Goal: Information Seeking & Learning: Check status

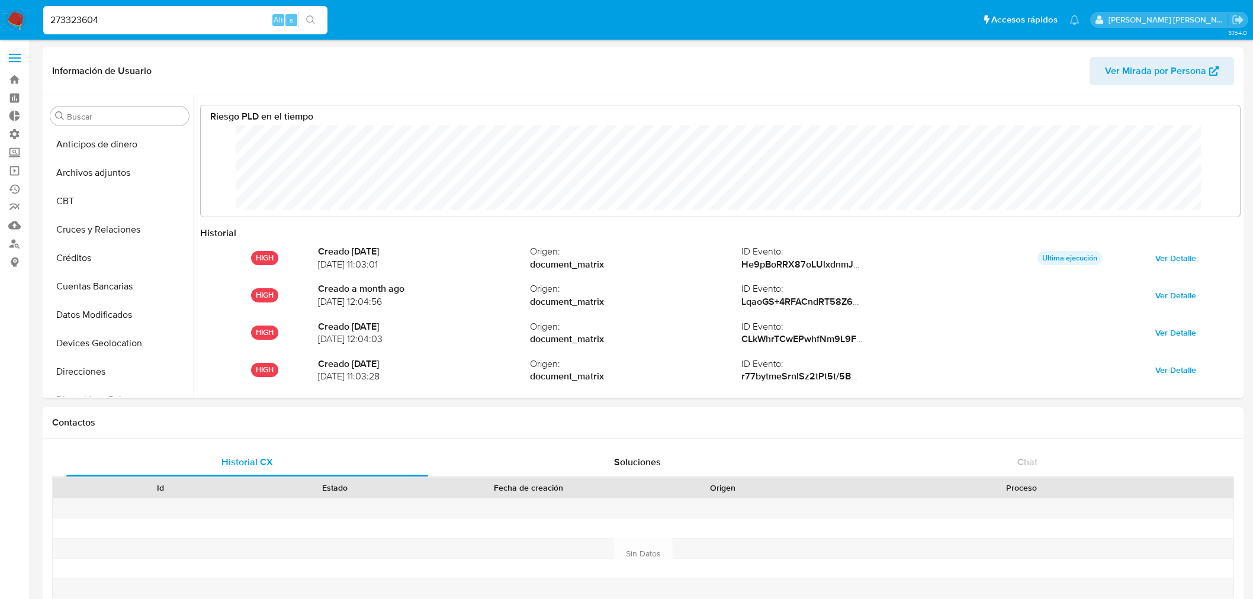
select select "10"
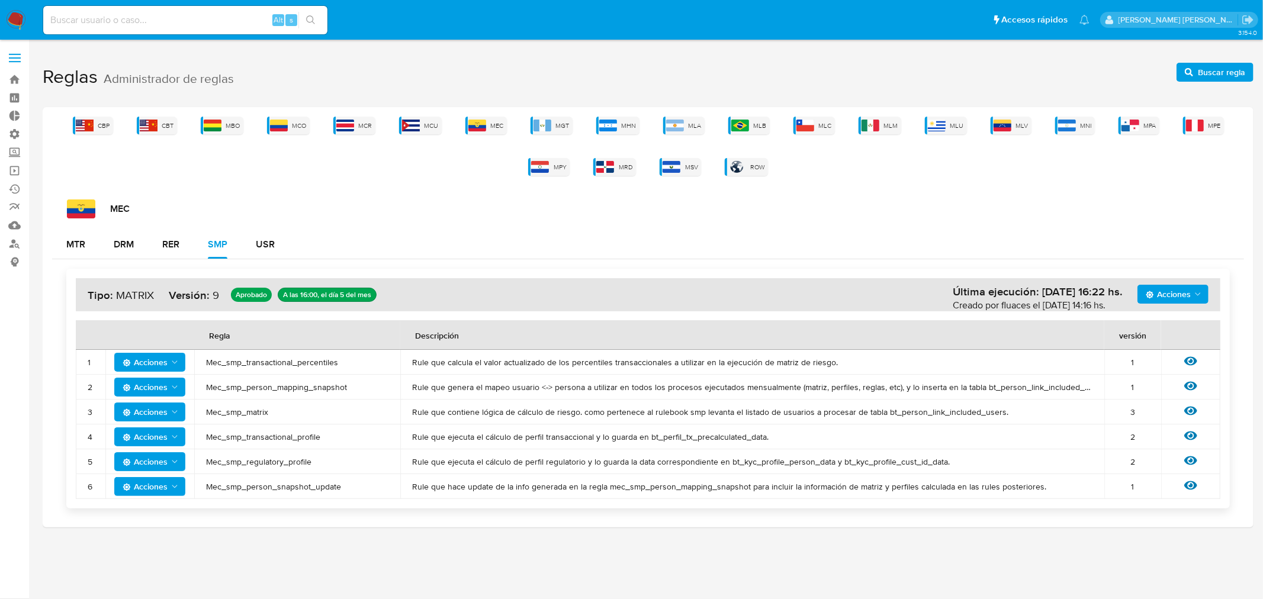
click at [131, 18] on input at bounding box center [185, 19] width 284 height 15
paste input "209499435"
type input "209499435"
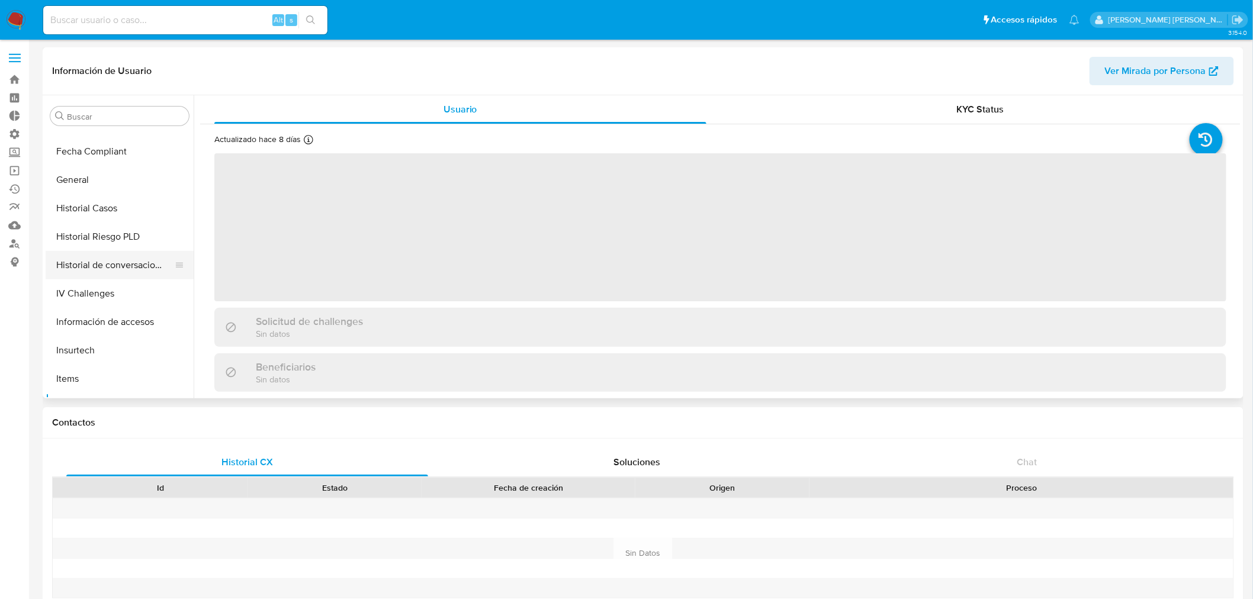
scroll to position [303, 0]
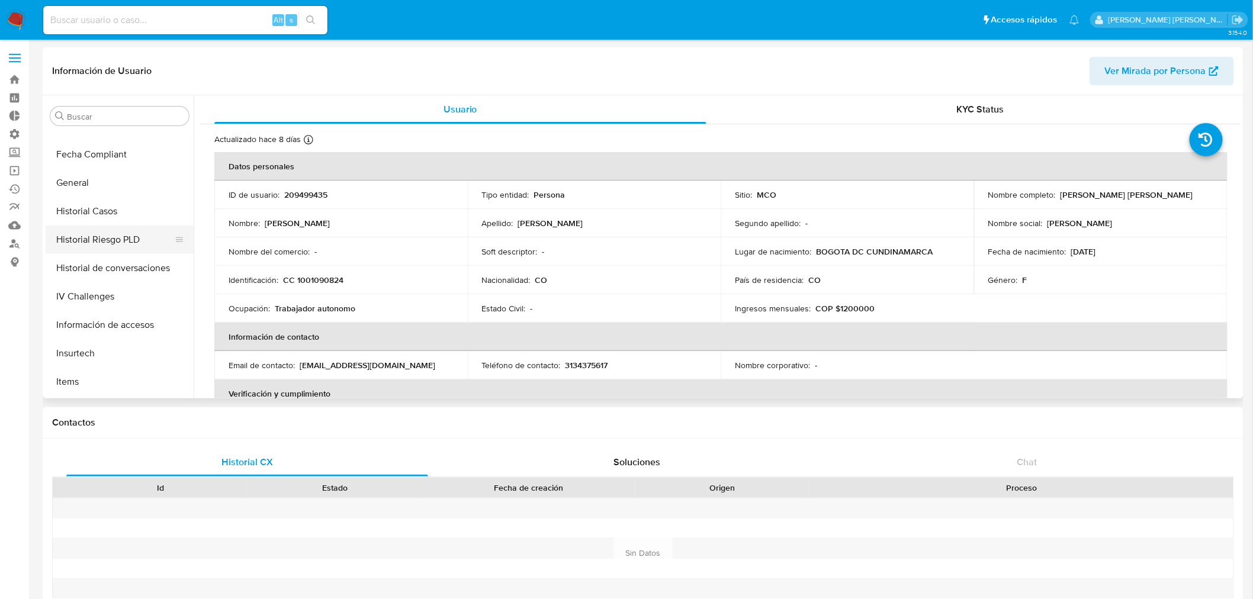
select select "10"
click at [81, 240] on button "Historial Riesgo PLD" at bounding box center [115, 240] width 139 height 28
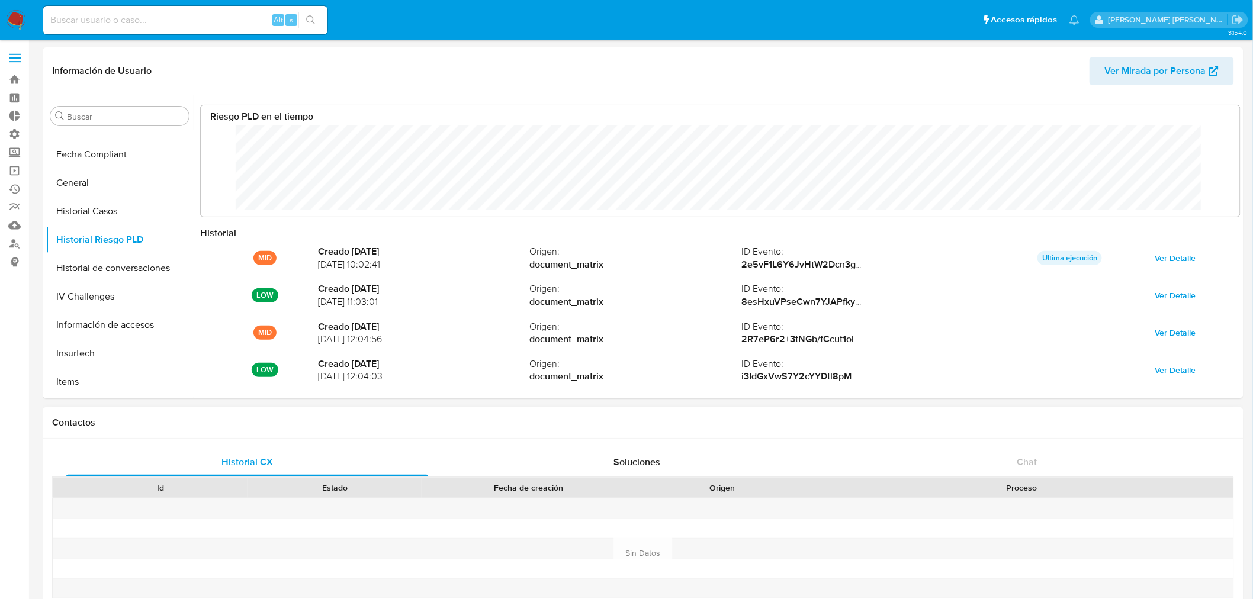
scroll to position [89, 1016]
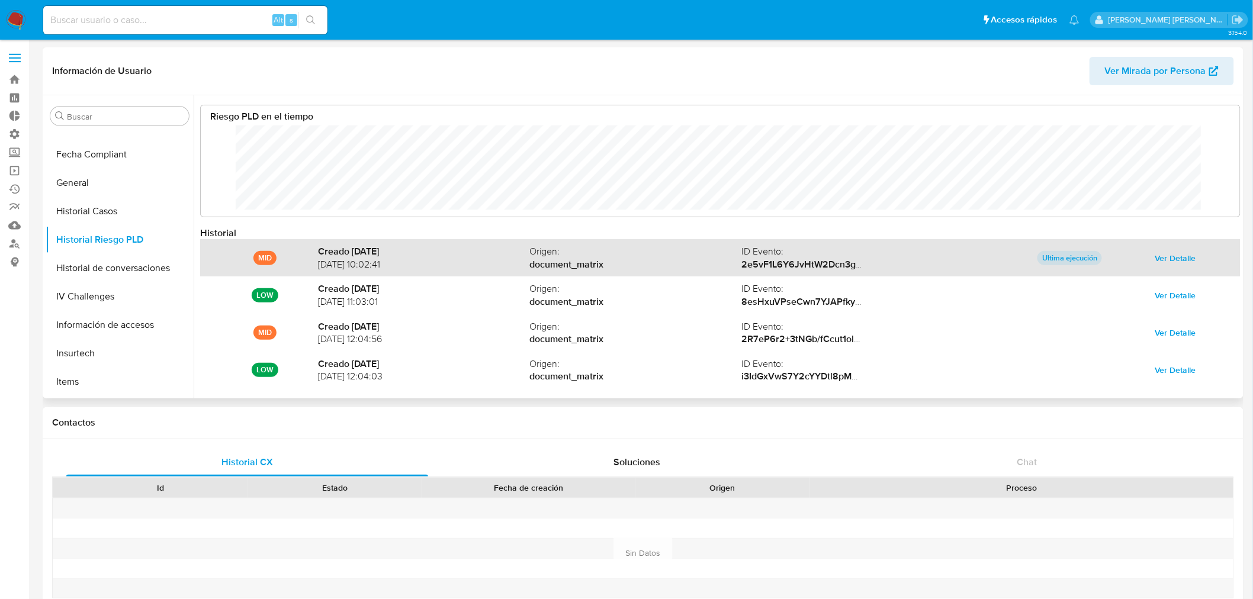
click at [1167, 257] on span "Ver Detalle" at bounding box center [1175, 258] width 41 height 17
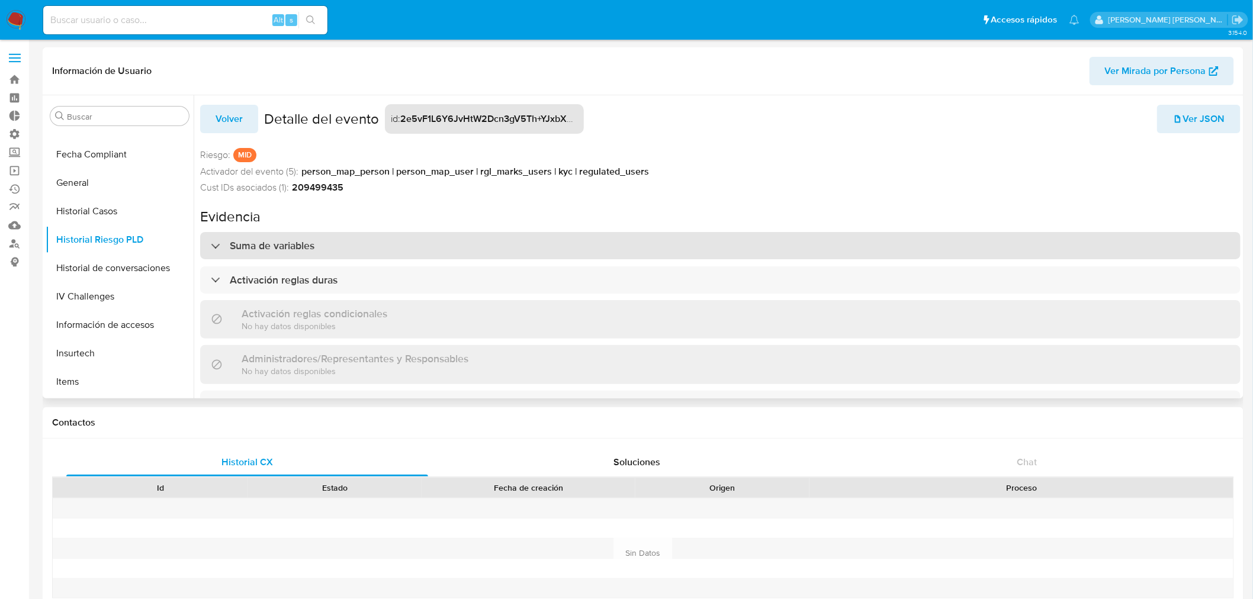
click at [282, 251] on h3 "Suma de variables" at bounding box center [272, 245] width 85 height 13
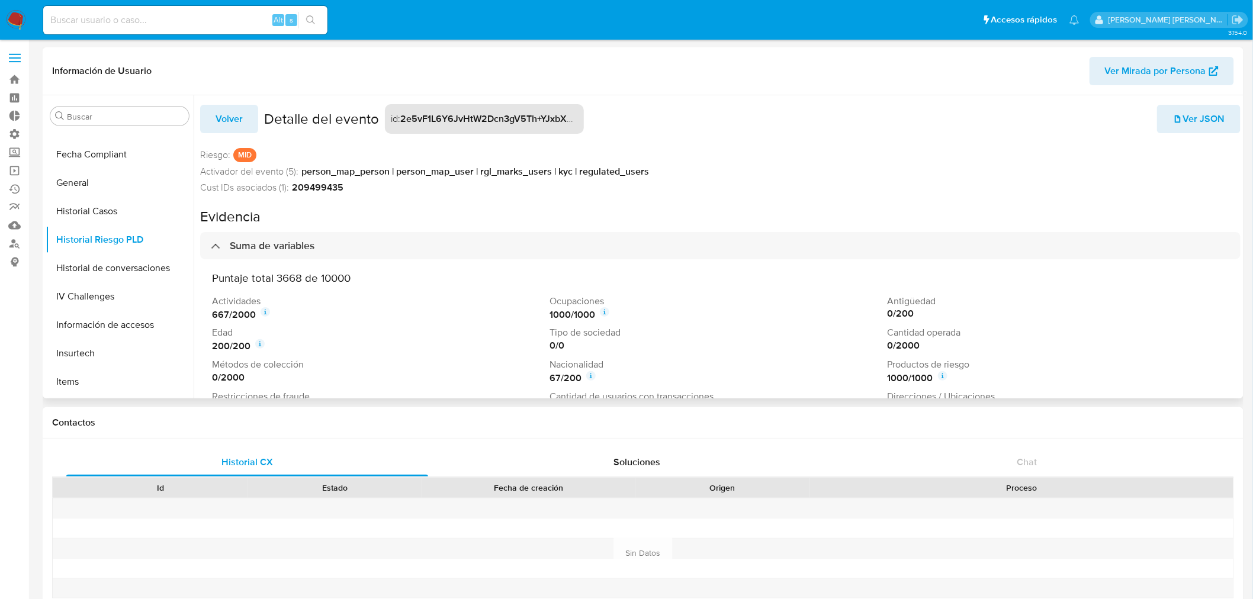
click at [602, 314] on icon at bounding box center [604, 311] width 9 height 9
click at [266, 313] on icon at bounding box center [265, 314] width 2 height 4
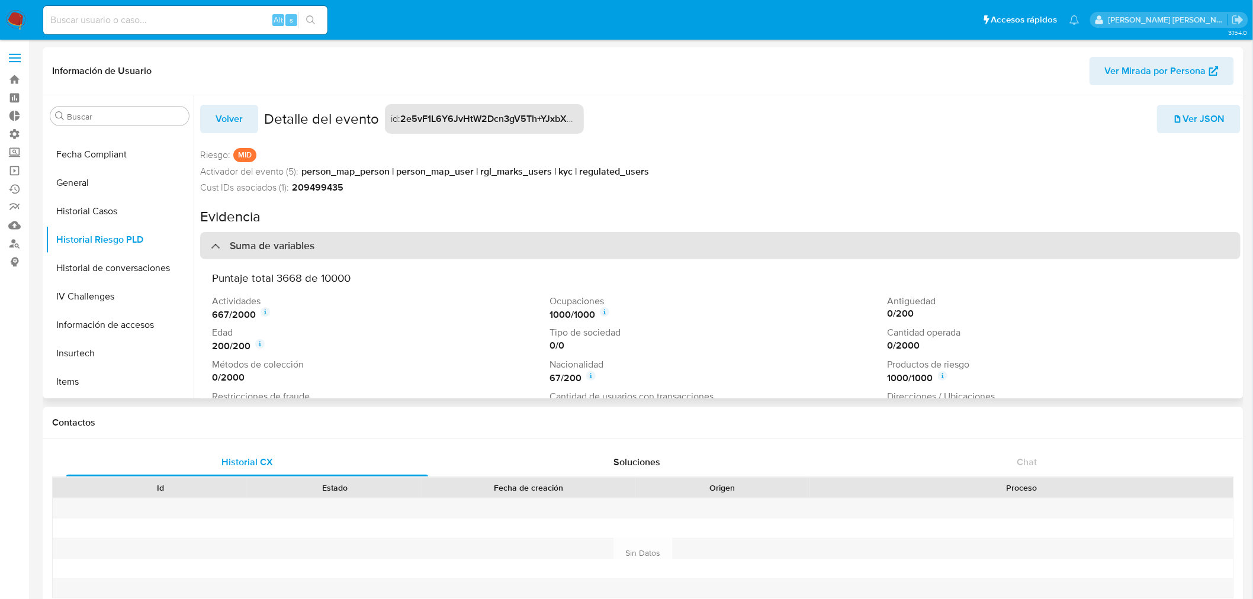
click at [282, 237] on div "Suma de variables" at bounding box center [720, 245] width 1041 height 27
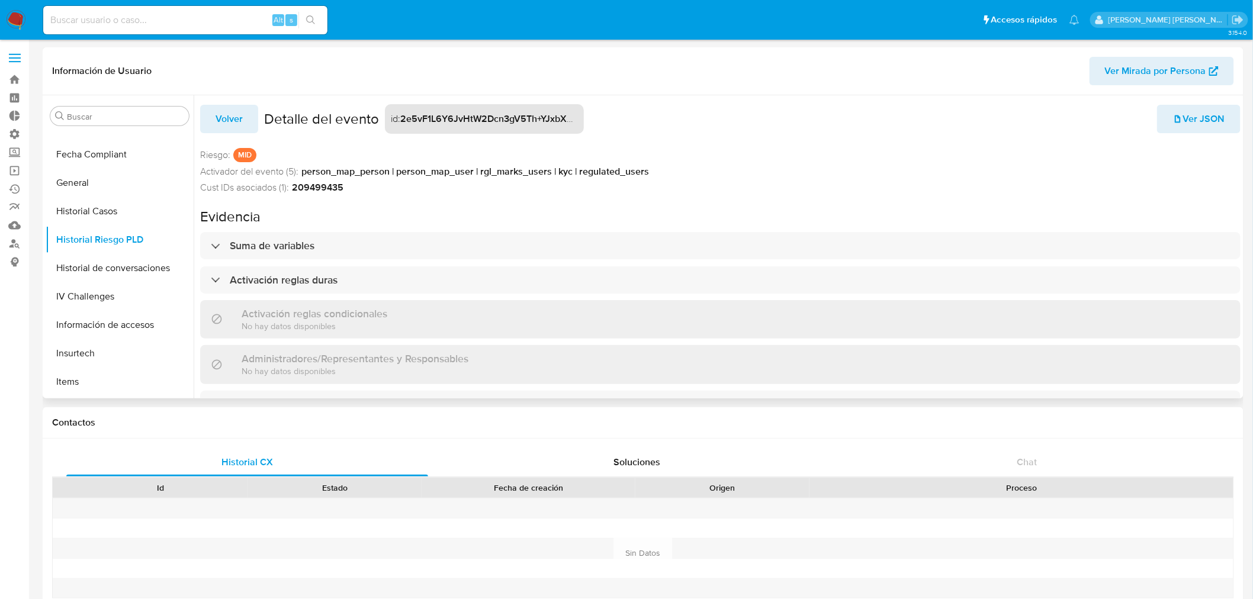
click at [240, 107] on span "Volver" at bounding box center [229, 119] width 27 height 26
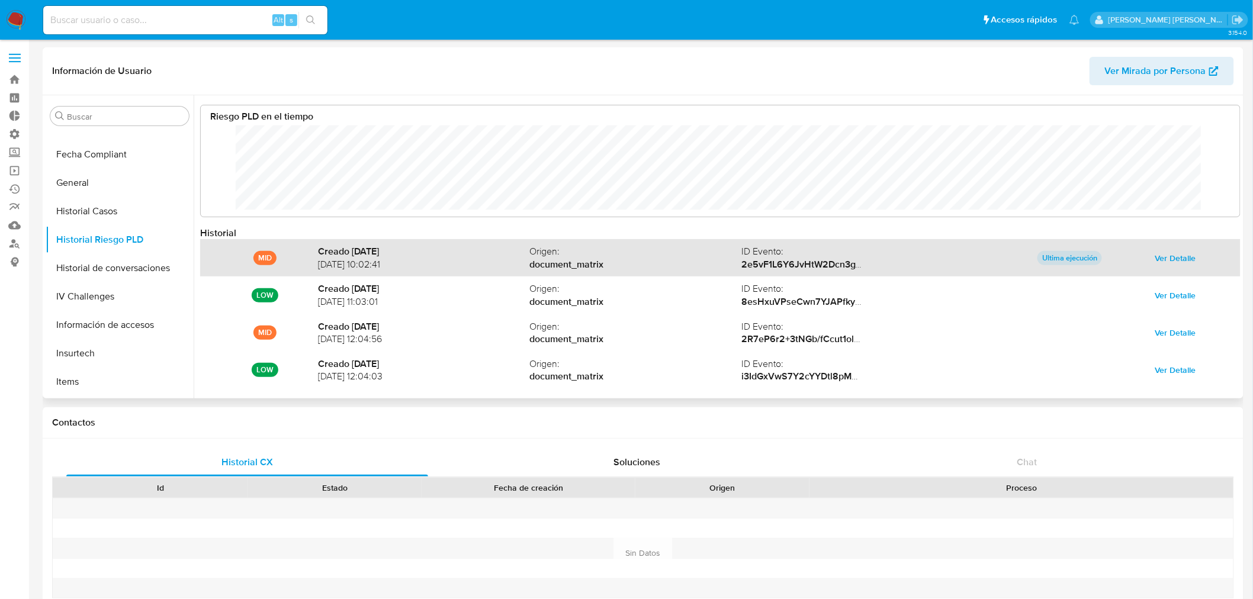
click at [1176, 259] on span "Ver Detalle" at bounding box center [1175, 258] width 41 height 17
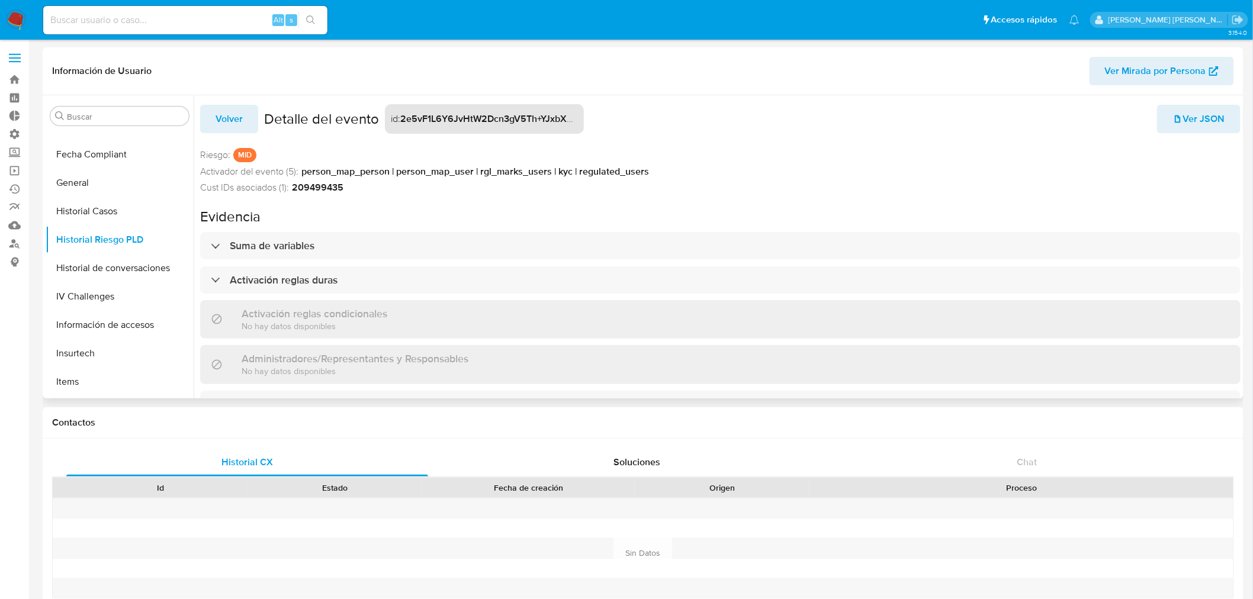
click at [247, 111] on button "Volver" at bounding box center [229, 119] width 58 height 28
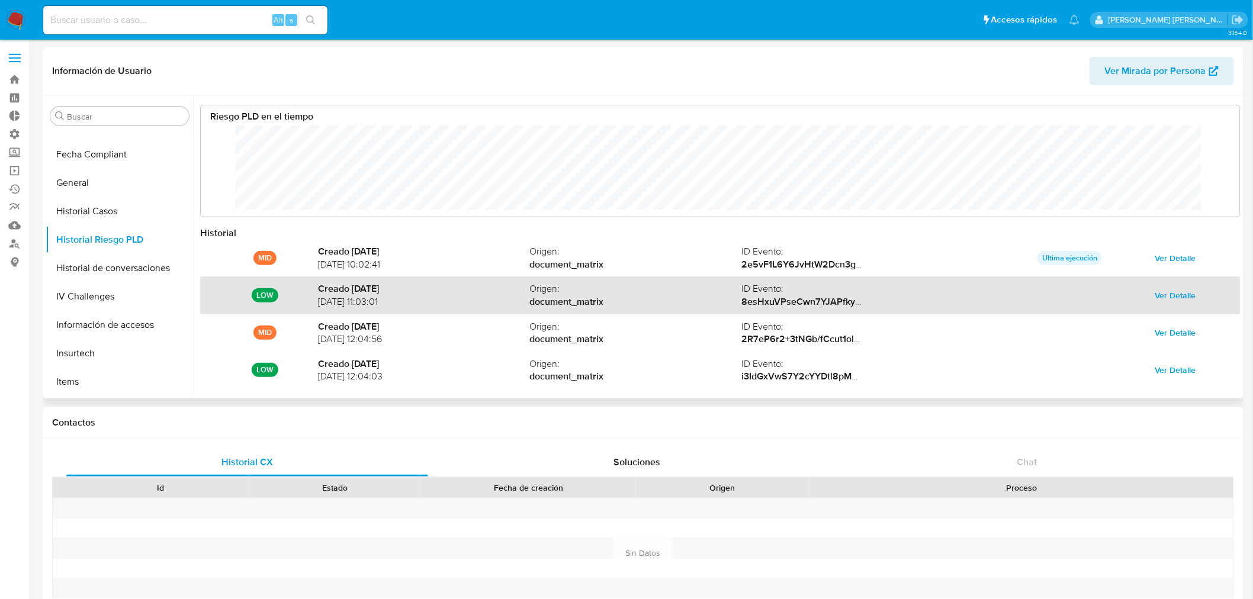
click at [1155, 287] on span "Ver Detalle" at bounding box center [1175, 295] width 41 height 17
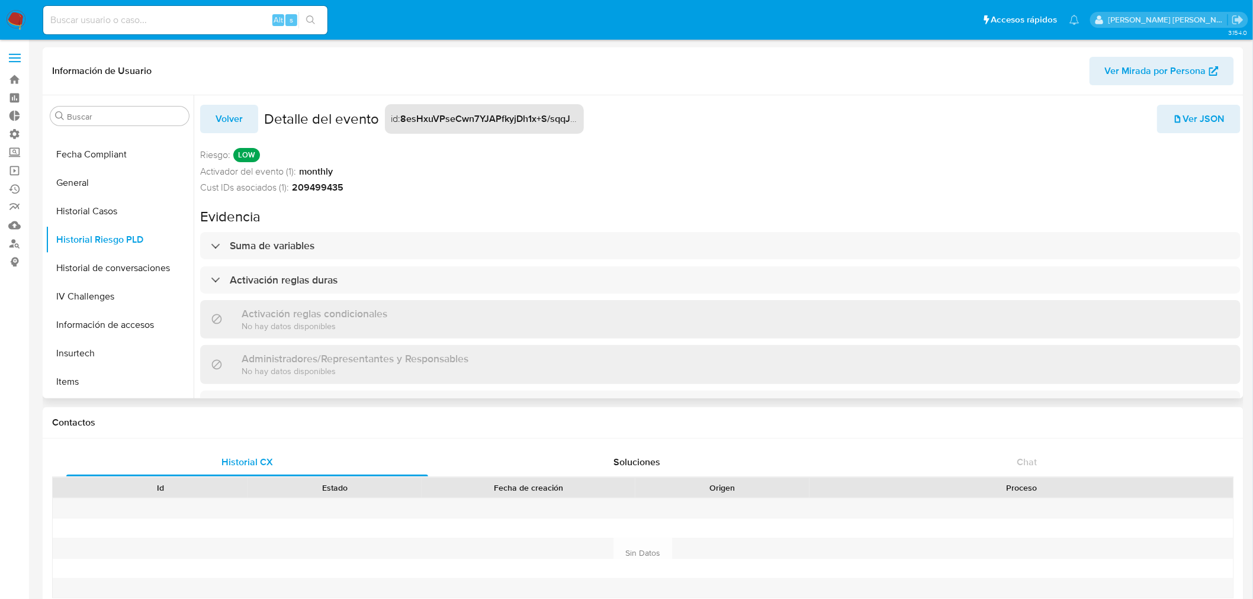
click at [236, 117] on span "Volver" at bounding box center [229, 119] width 27 height 26
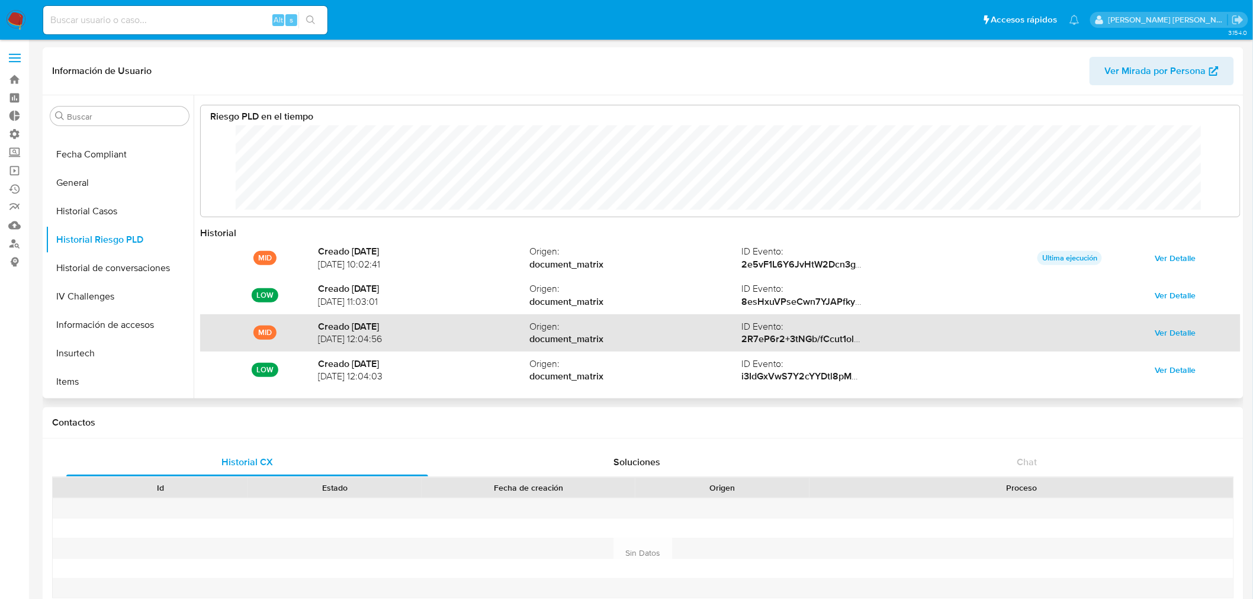
click at [1158, 334] on span "Ver Detalle" at bounding box center [1175, 333] width 41 height 17
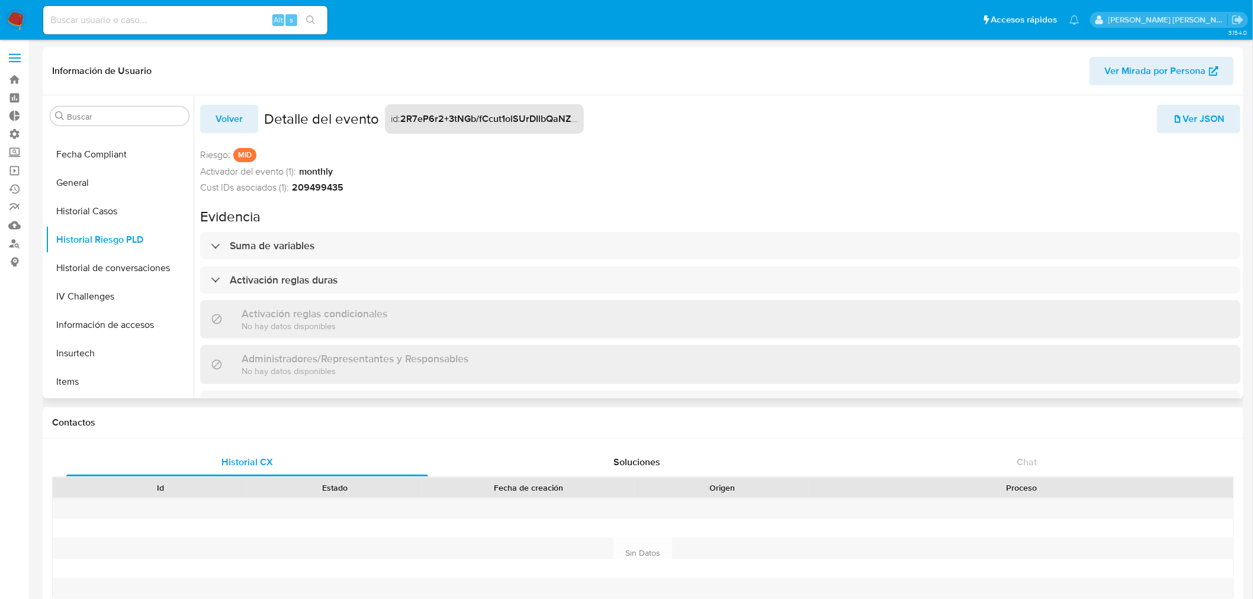
click at [229, 119] on span "Volver" at bounding box center [229, 119] width 27 height 26
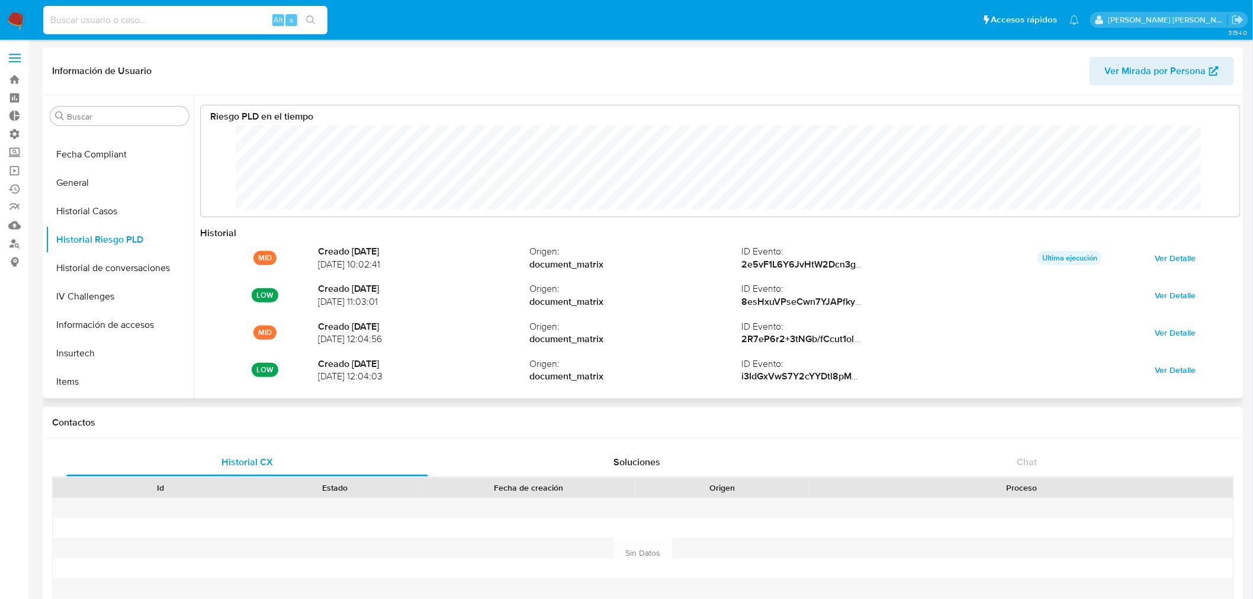
click at [179, 12] on input at bounding box center [185, 19] width 284 height 15
paste input "209499435"
drag, startPoint x: 157, startPoint y: 23, endPoint x: 0, endPoint y: -11, distance: 160.5
paste input "349760099"
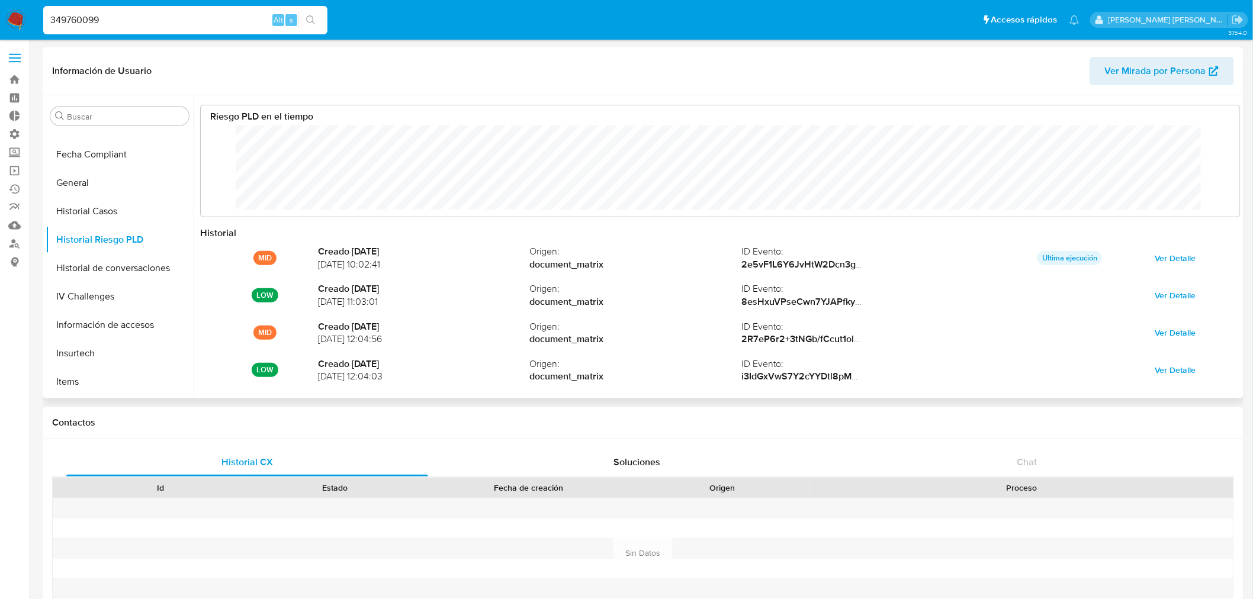
type input "349760099"
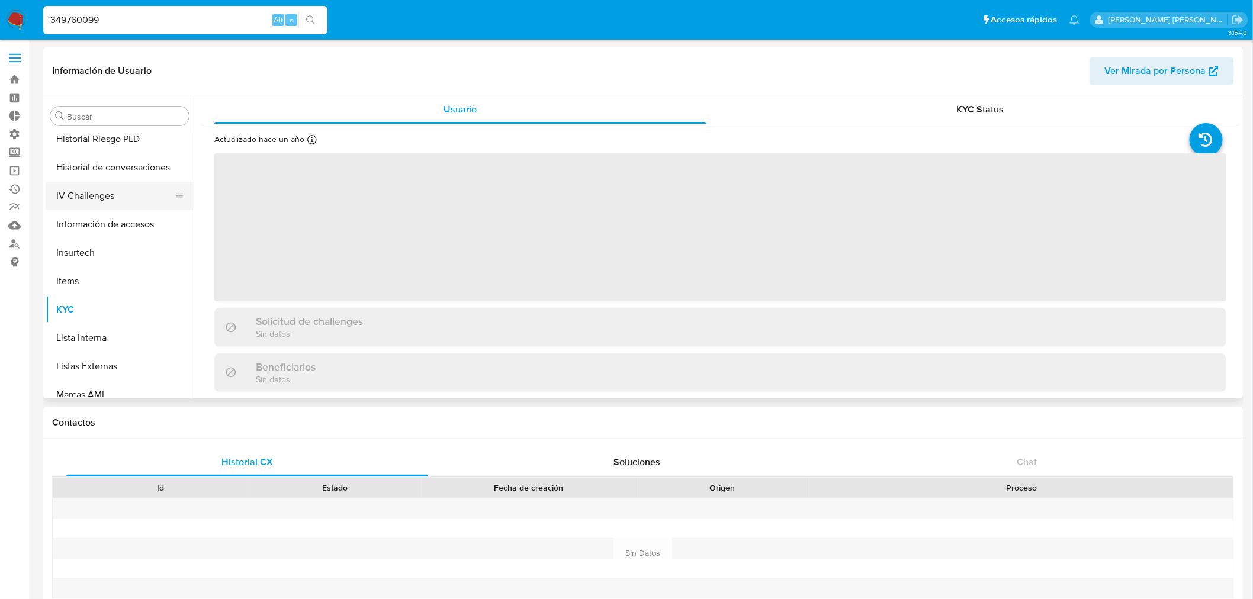
scroll to position [303, 0]
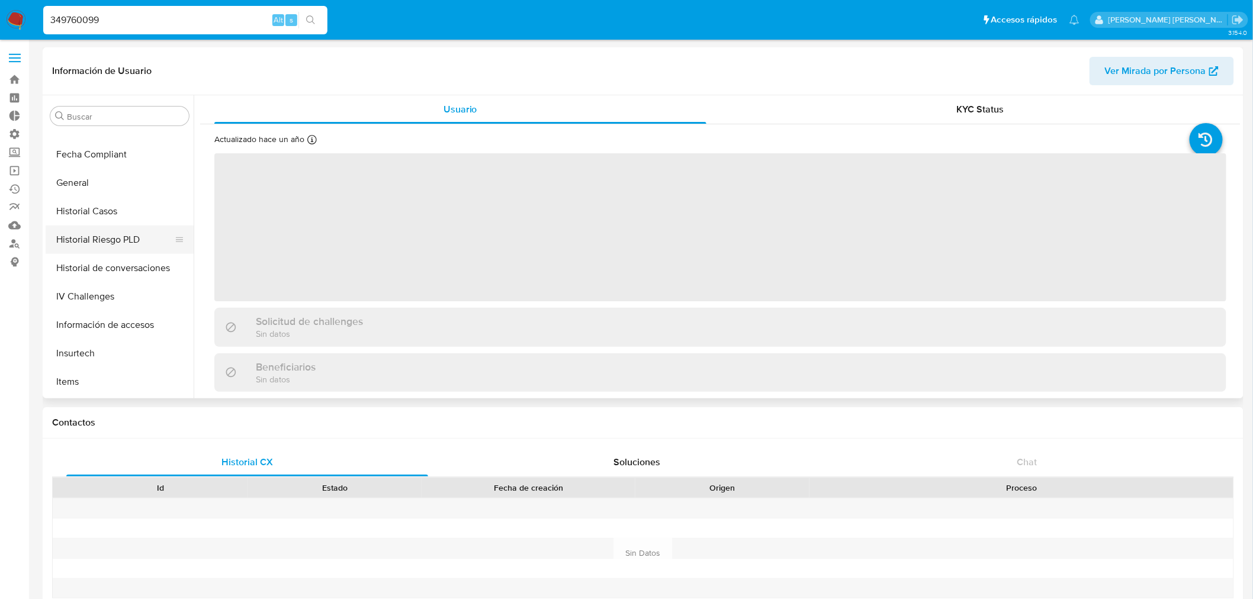
click at [119, 241] on button "Historial Riesgo PLD" at bounding box center [115, 240] width 139 height 28
select select "10"
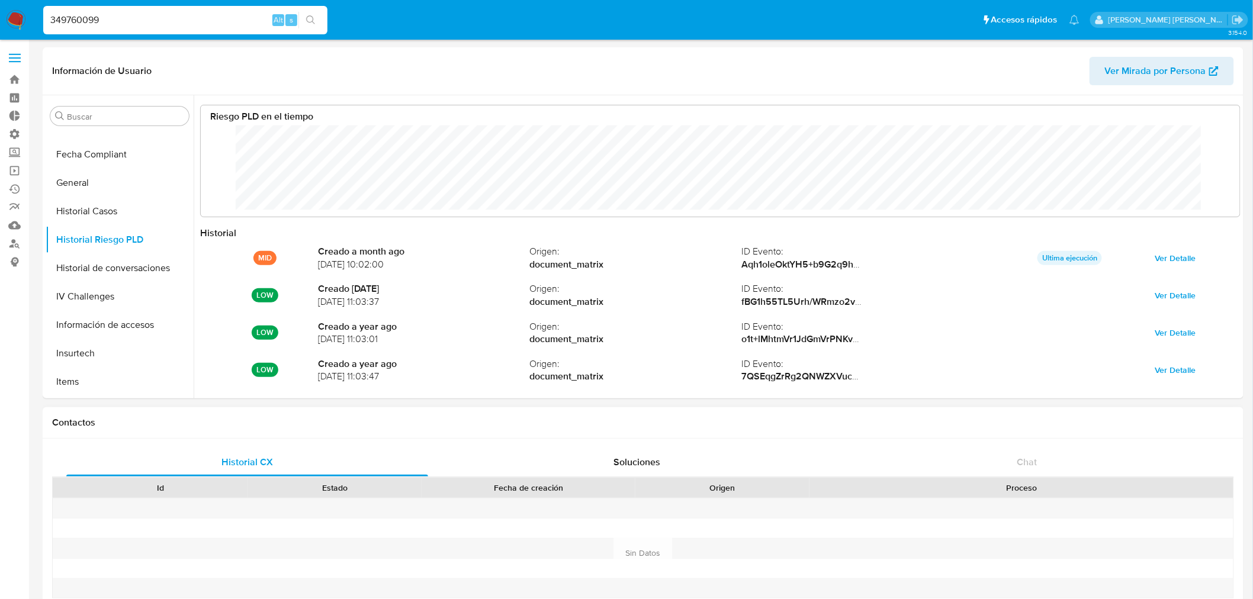
scroll to position [89, 1016]
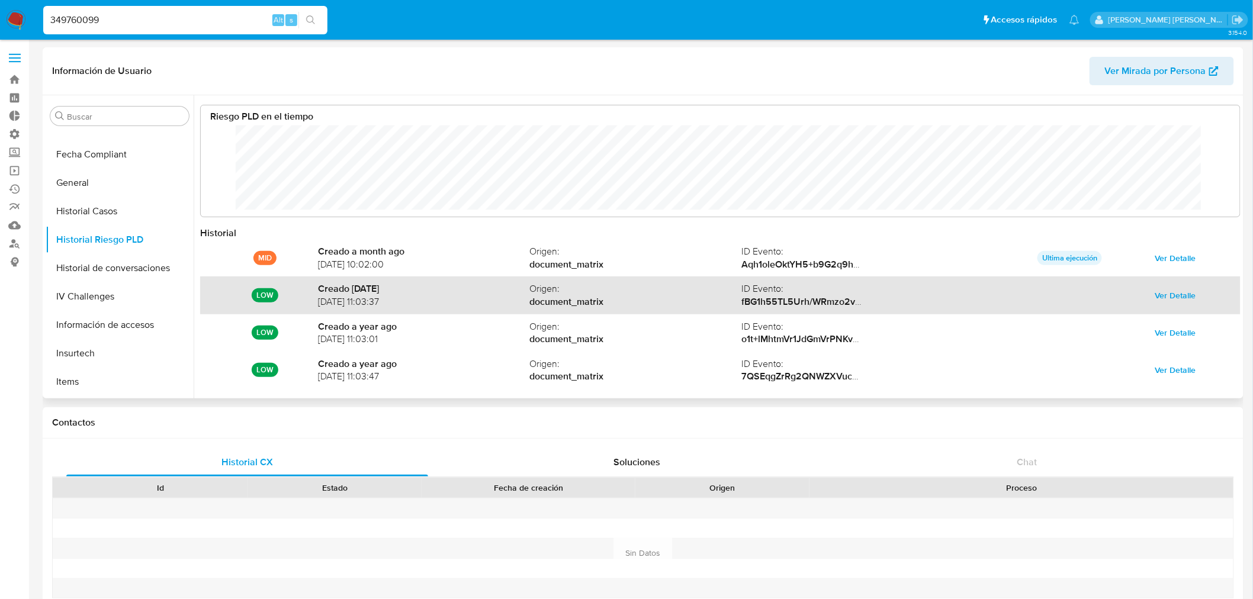
click at [1171, 290] on span "Ver Detalle" at bounding box center [1175, 295] width 41 height 17
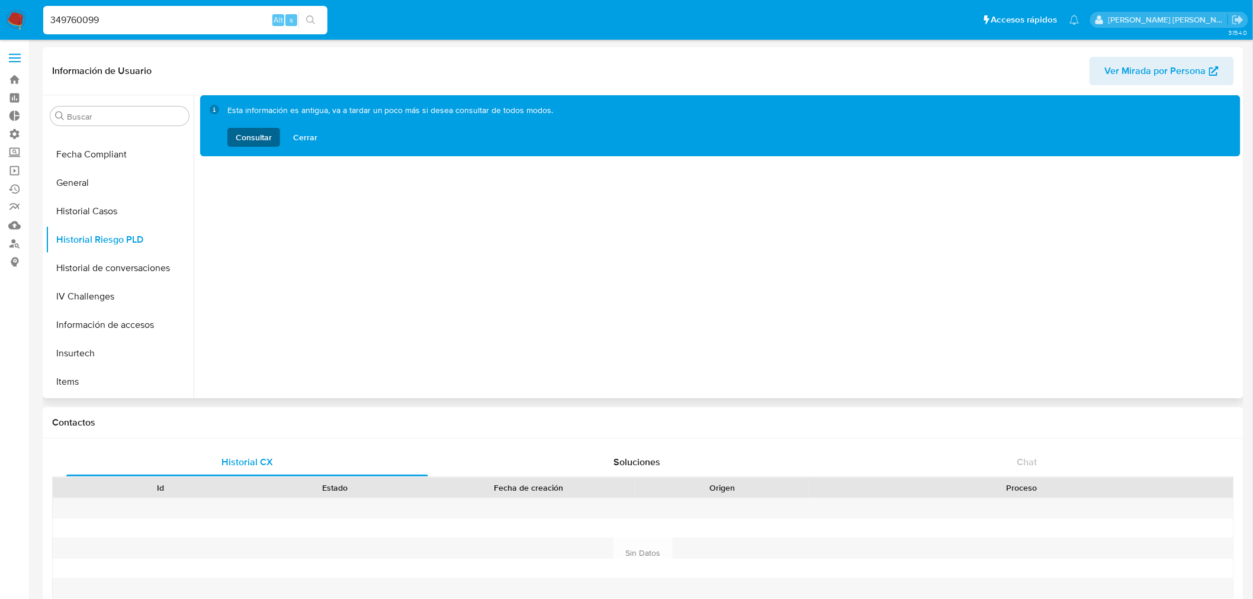
click at [252, 142] on span "Consultar" at bounding box center [254, 137] width 36 height 19
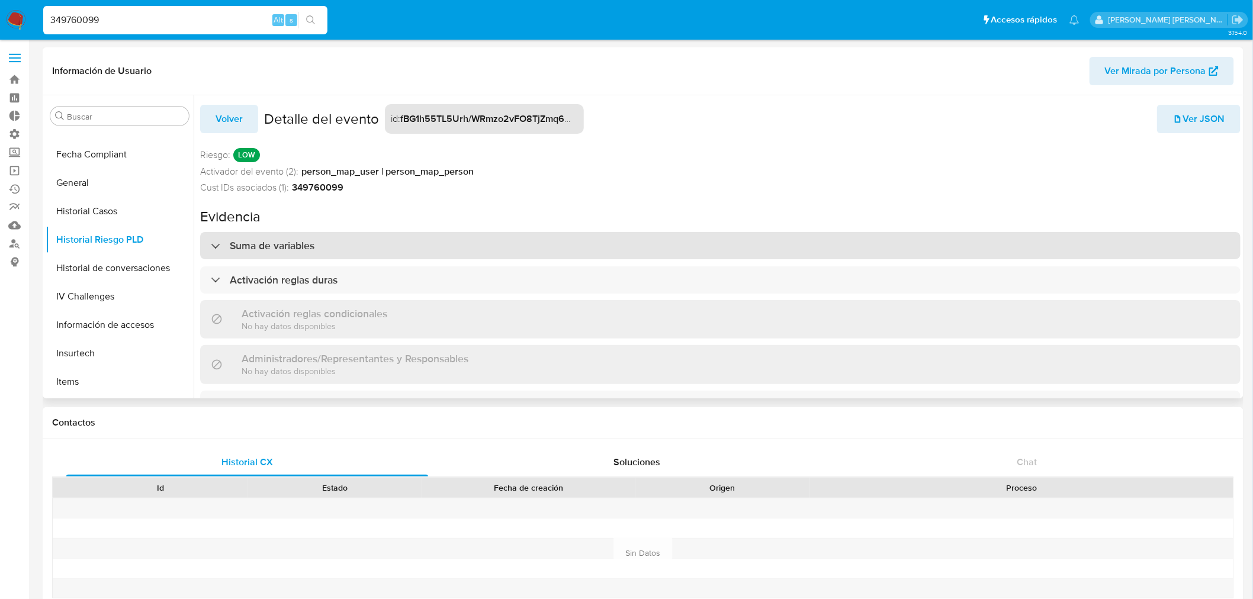
click at [267, 239] on h3 "Suma de variables" at bounding box center [272, 245] width 85 height 13
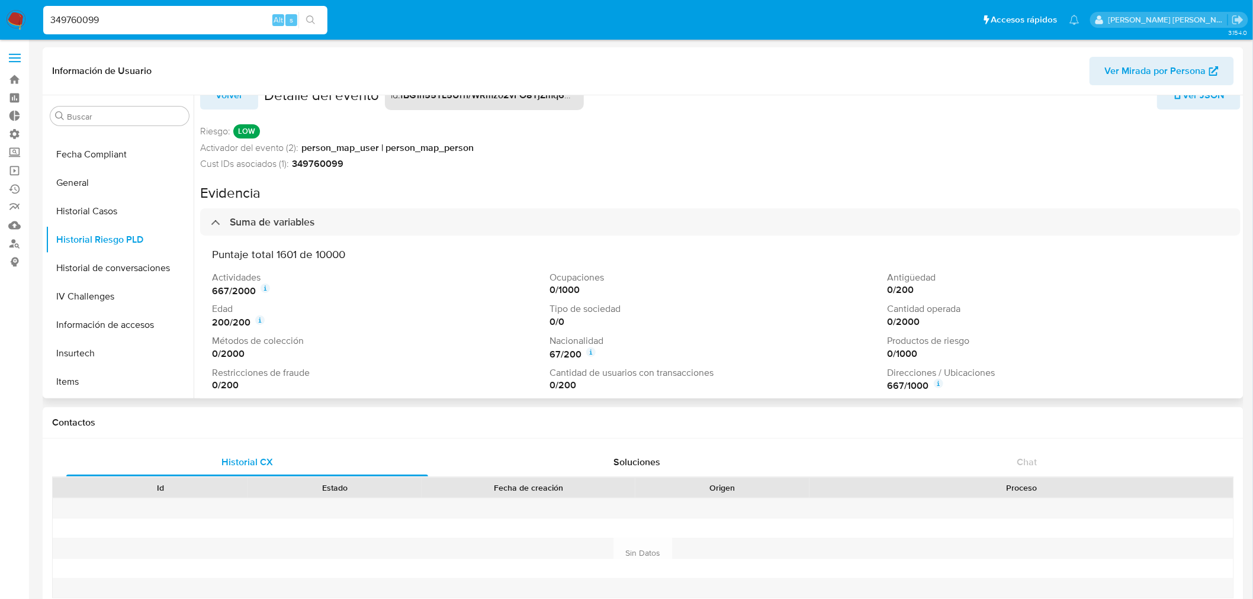
scroll to position [0, 0]
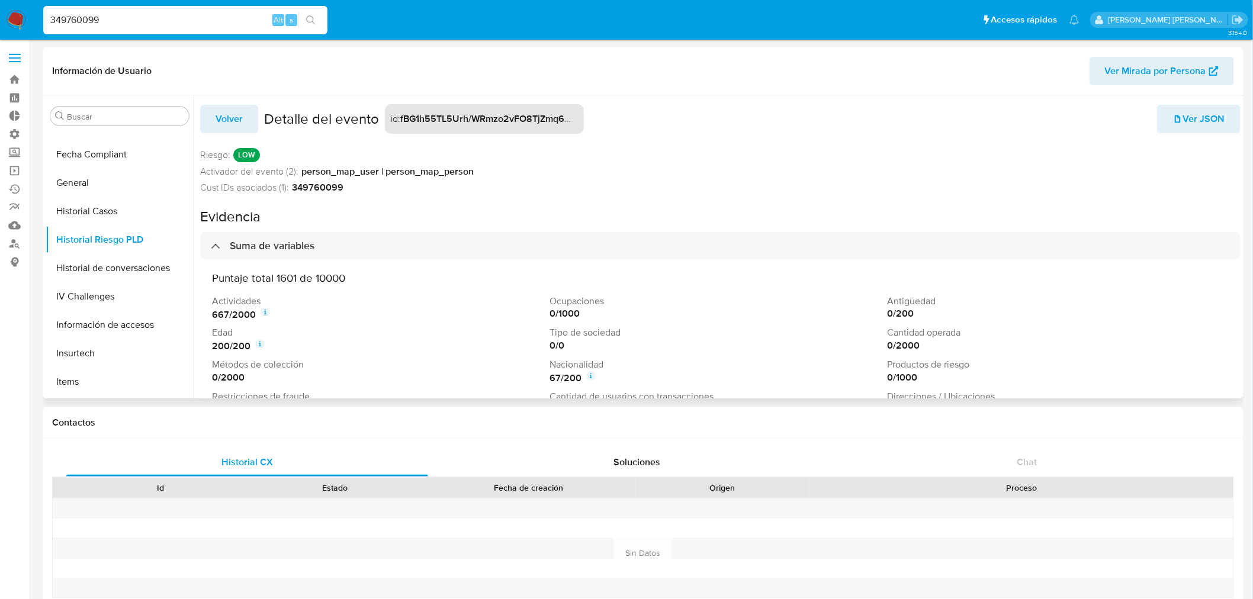
click at [221, 127] on span "Volver" at bounding box center [229, 119] width 27 height 26
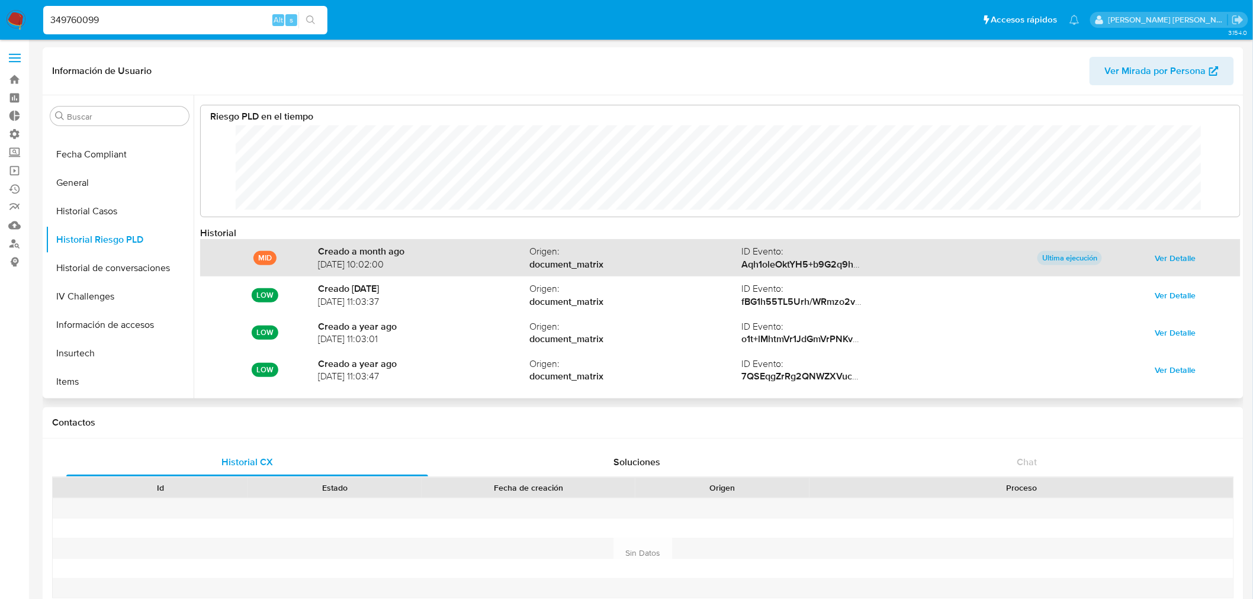
scroll to position [89, 1016]
click at [1173, 251] on span "Ver Detalle" at bounding box center [1175, 258] width 41 height 17
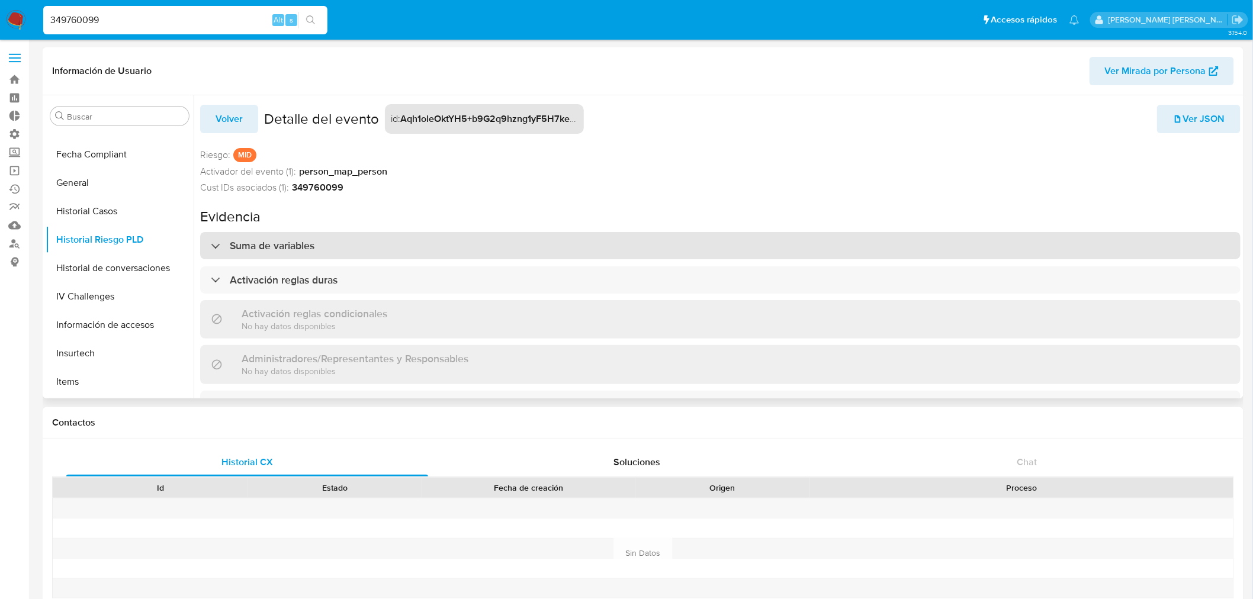
click at [277, 249] on h3 "Suma de variables" at bounding box center [272, 245] width 85 height 13
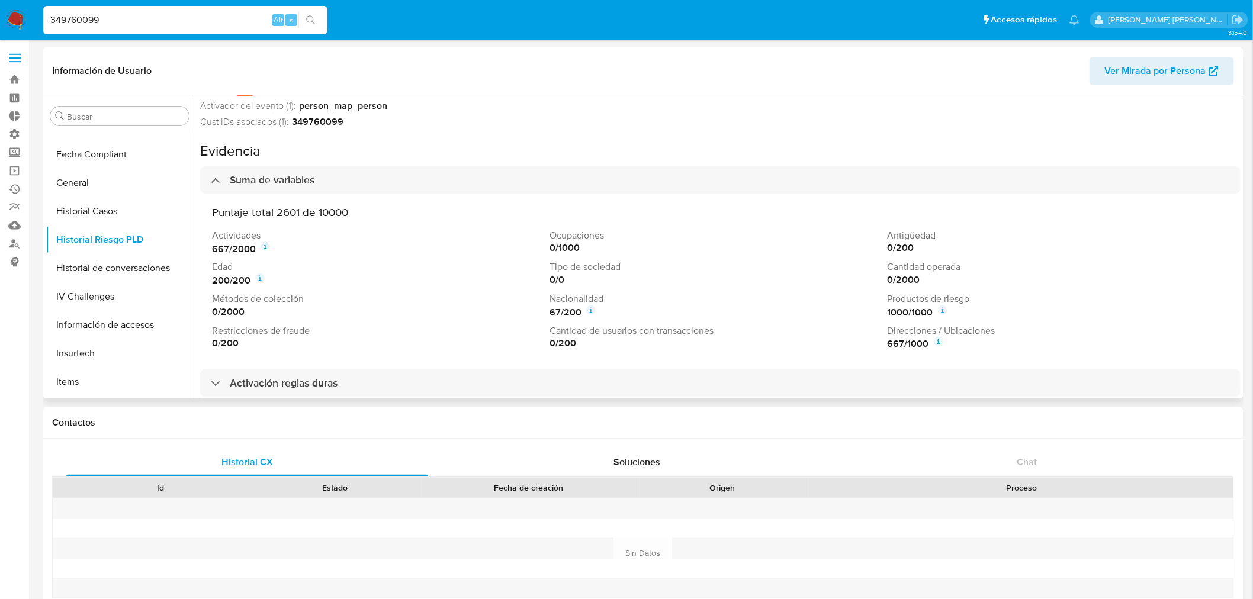
scroll to position [0, 0]
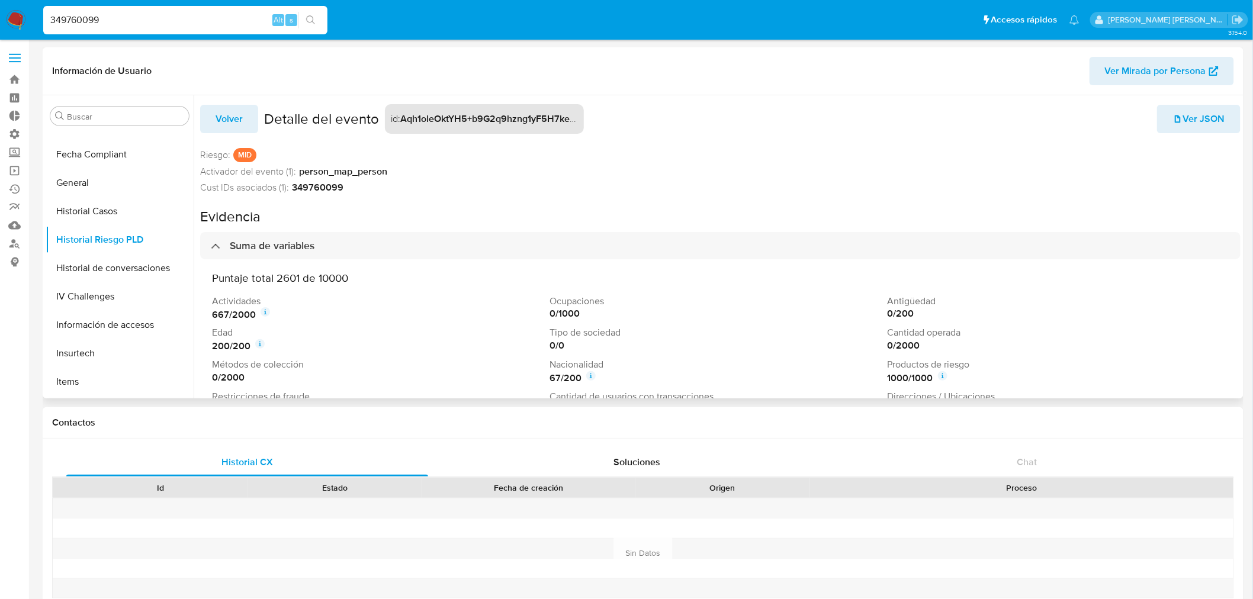
click at [221, 125] on span "Volver" at bounding box center [229, 119] width 27 height 26
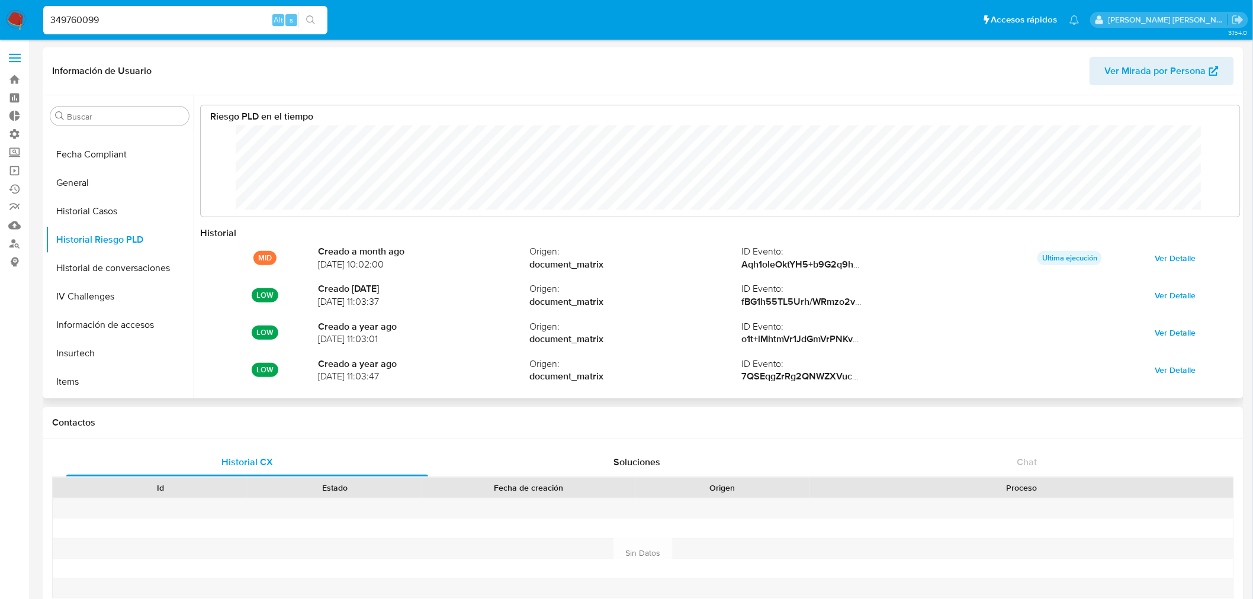
scroll to position [89, 1016]
click at [83, 14] on input "349760099" at bounding box center [185, 19] width 284 height 15
